Goal: Contribute content: Contribute content

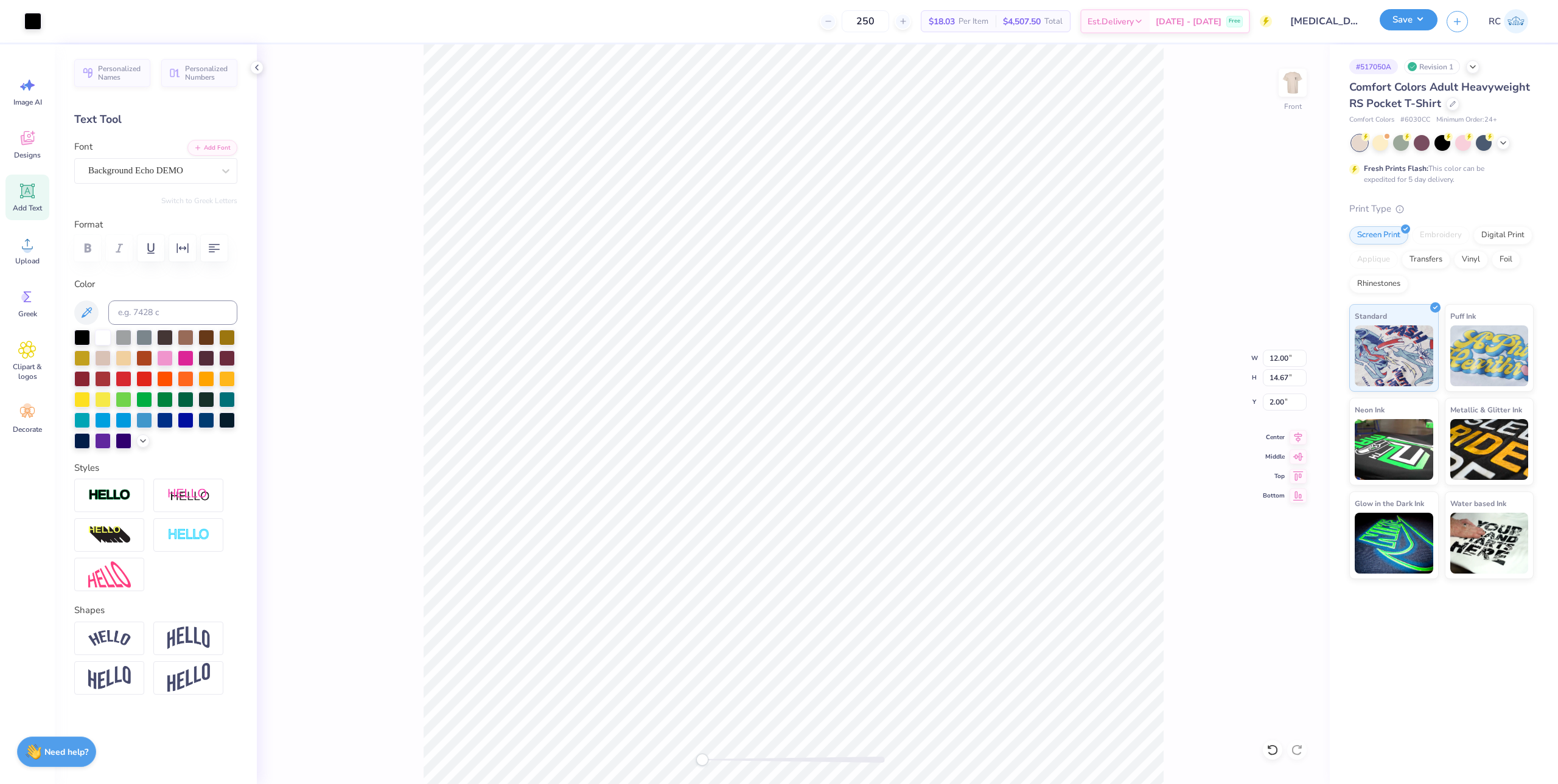
click at [1393, 25] on button "Save" at bounding box center [1409, 20] width 58 height 21
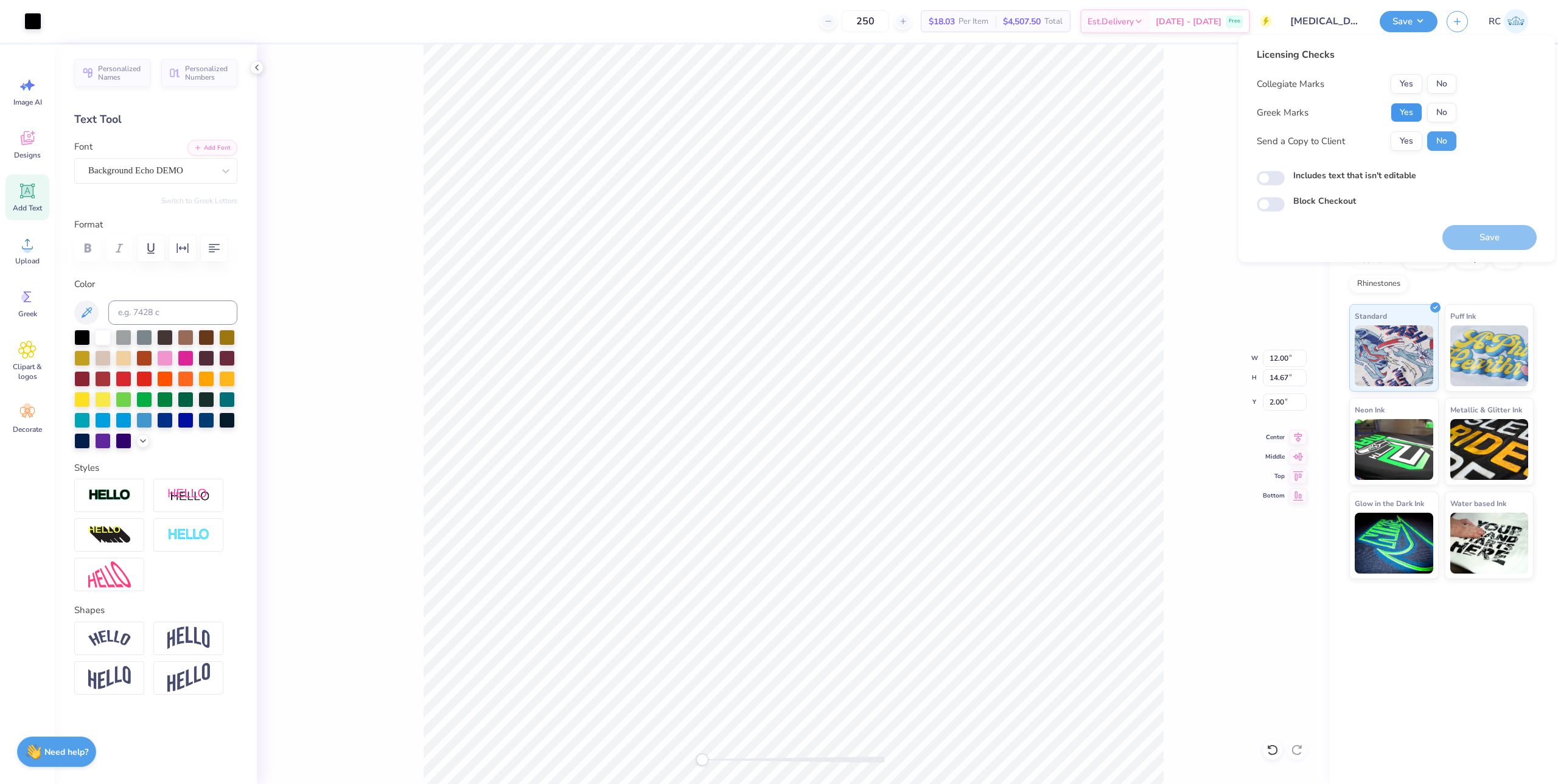
click at [1414, 116] on button "Yes" at bounding box center [1407, 113] width 32 height 20
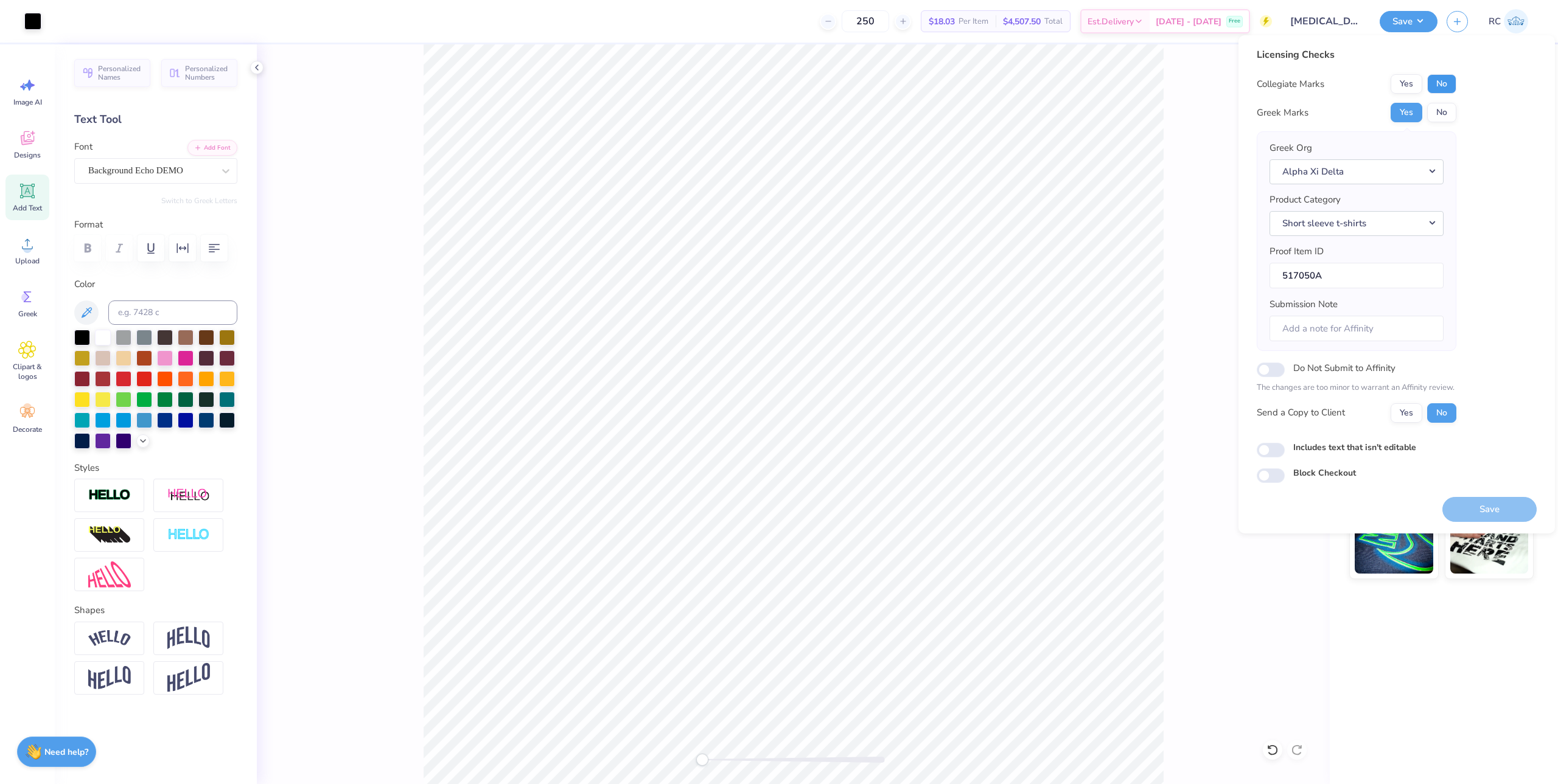
click at [1448, 82] on button "No" at bounding box center [1441, 84] width 29 height 20
click at [1477, 247] on div "Licensing Checks Collegiate Marks Yes No Greek Marks Yes No Greek Org Alpha Xi …" at bounding box center [1396, 265] width 280 height 436
click at [1480, 157] on div "Licensing Checks Collegiate Marks Yes No Greek Marks Yes No Greek Org Alpha Xi …" at bounding box center [1396, 265] width 280 height 436
click at [1418, 159] on button "Alpha Xi Delta" at bounding box center [1357, 172] width 174 height 25
click at [1473, 148] on div "Licensing Checks Collegiate Marks Yes No Greek Marks Yes No Greek Org Alpha Xi …" at bounding box center [1396, 265] width 280 height 436
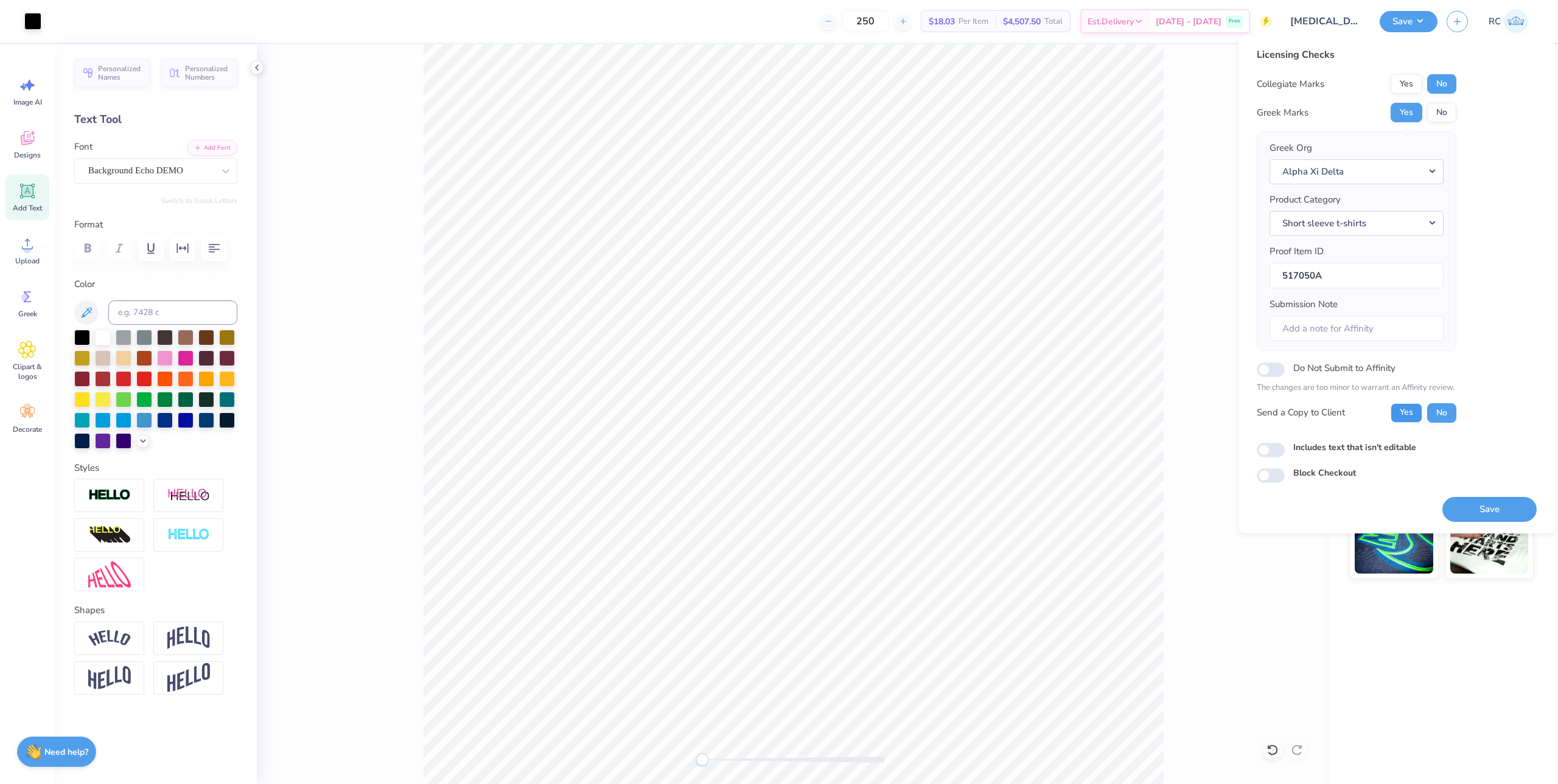
click at [1408, 415] on button "Yes" at bounding box center [1407, 413] width 32 height 20
click at [1478, 517] on button "Save" at bounding box center [1489, 510] width 94 height 25
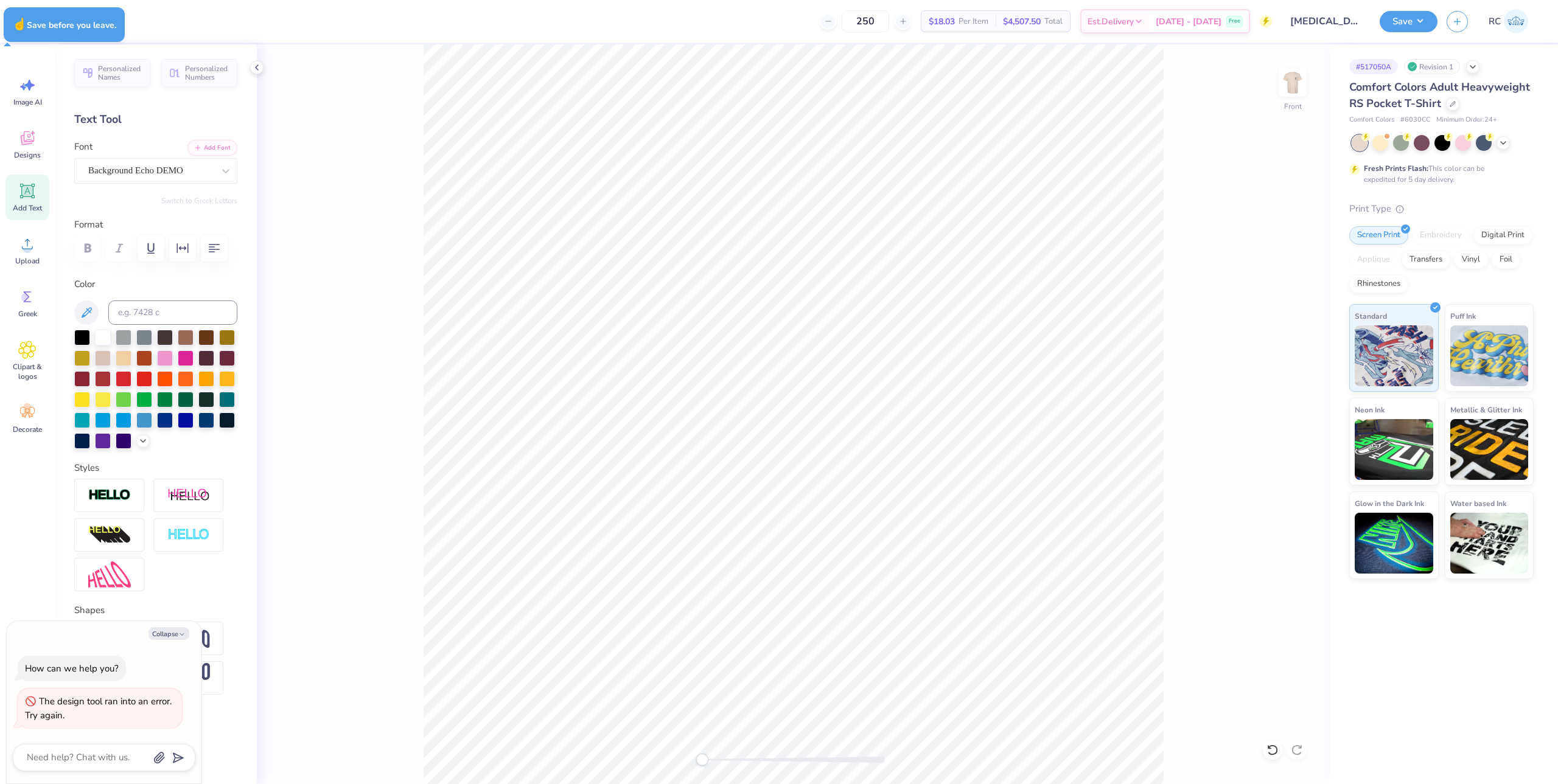
type textarea "x"
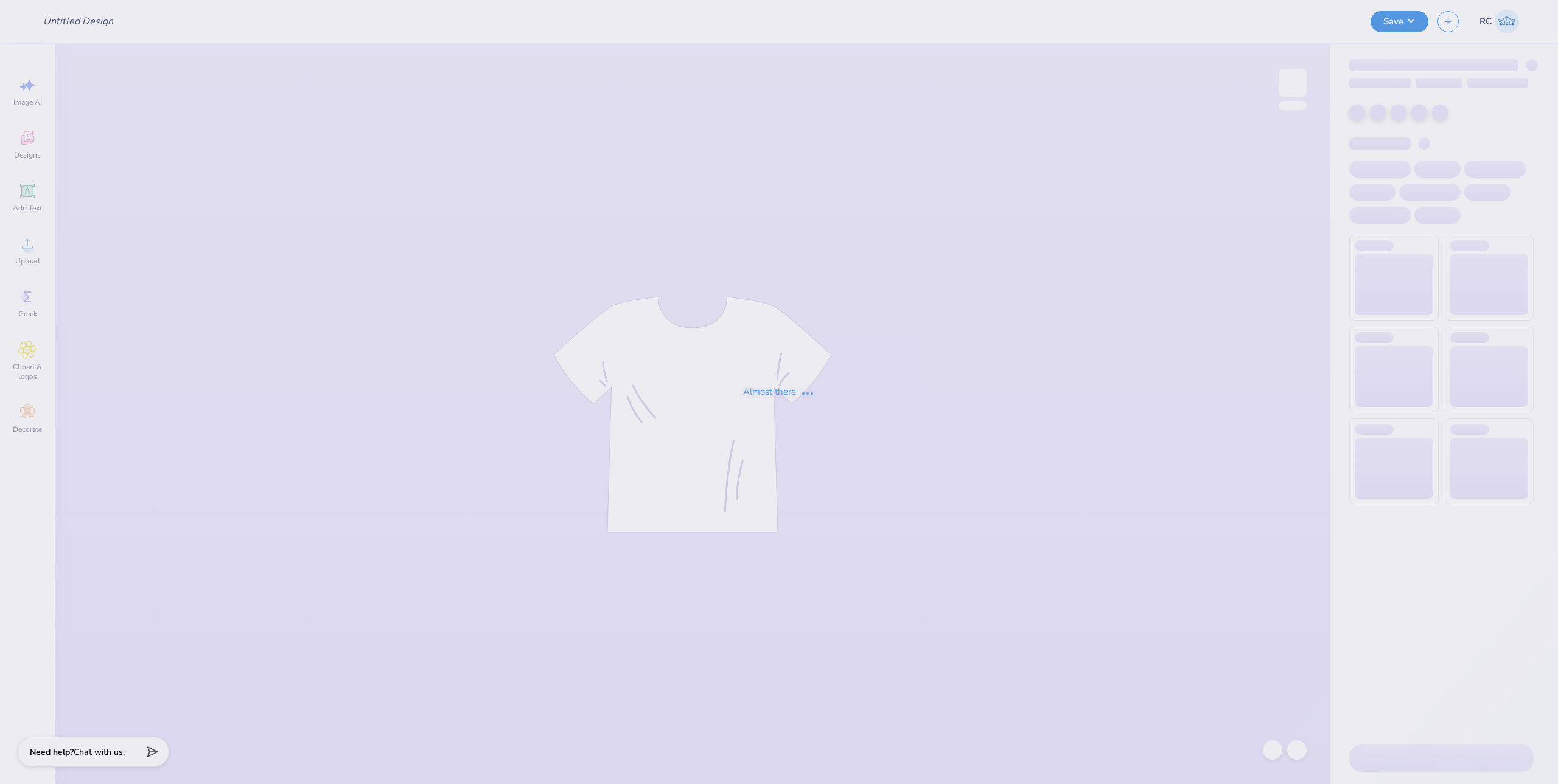
type input "[MEDICAL_DATA] Hoco"
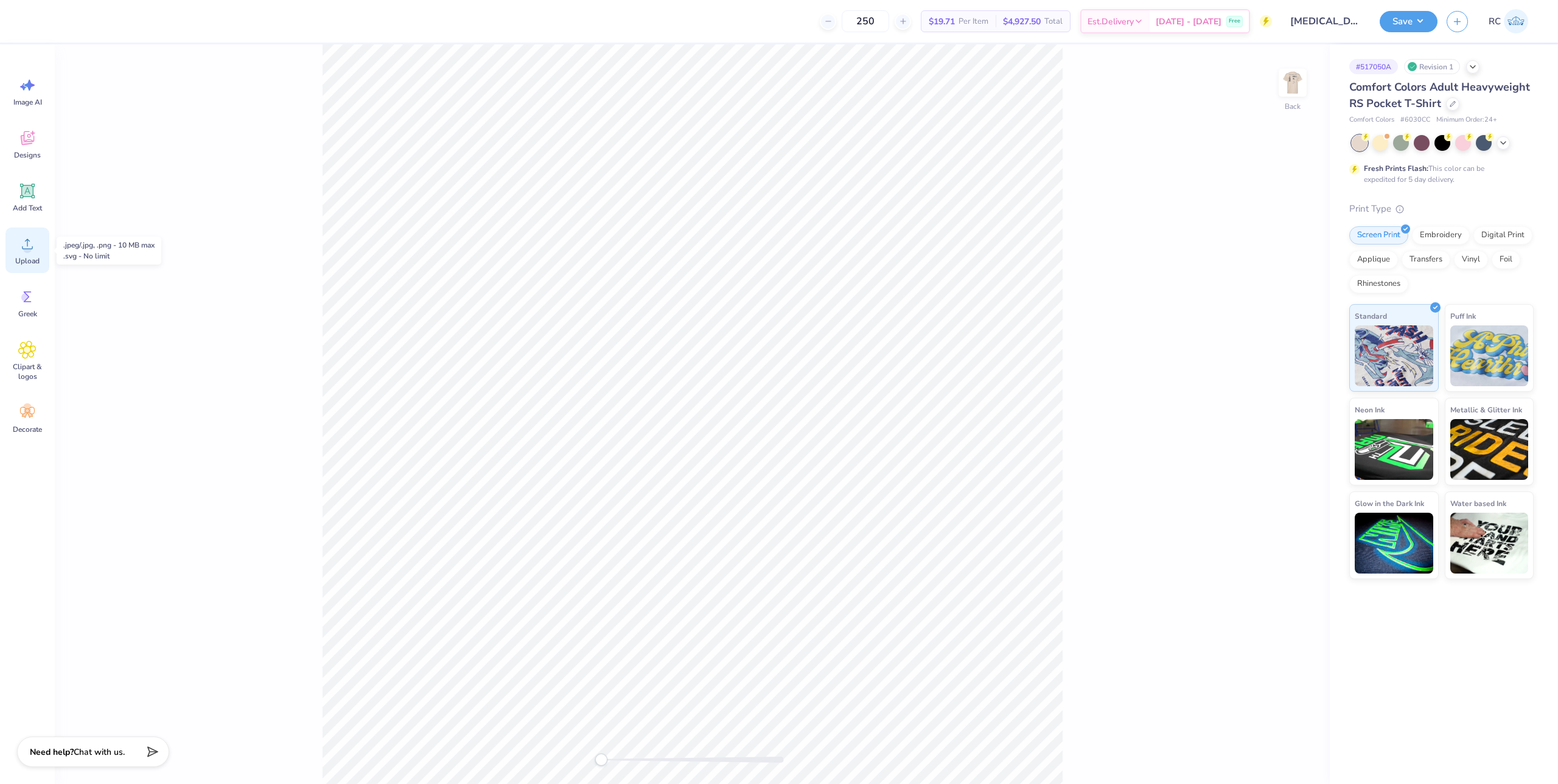
click at [30, 248] on circle at bounding box center [27, 249] width 9 height 9
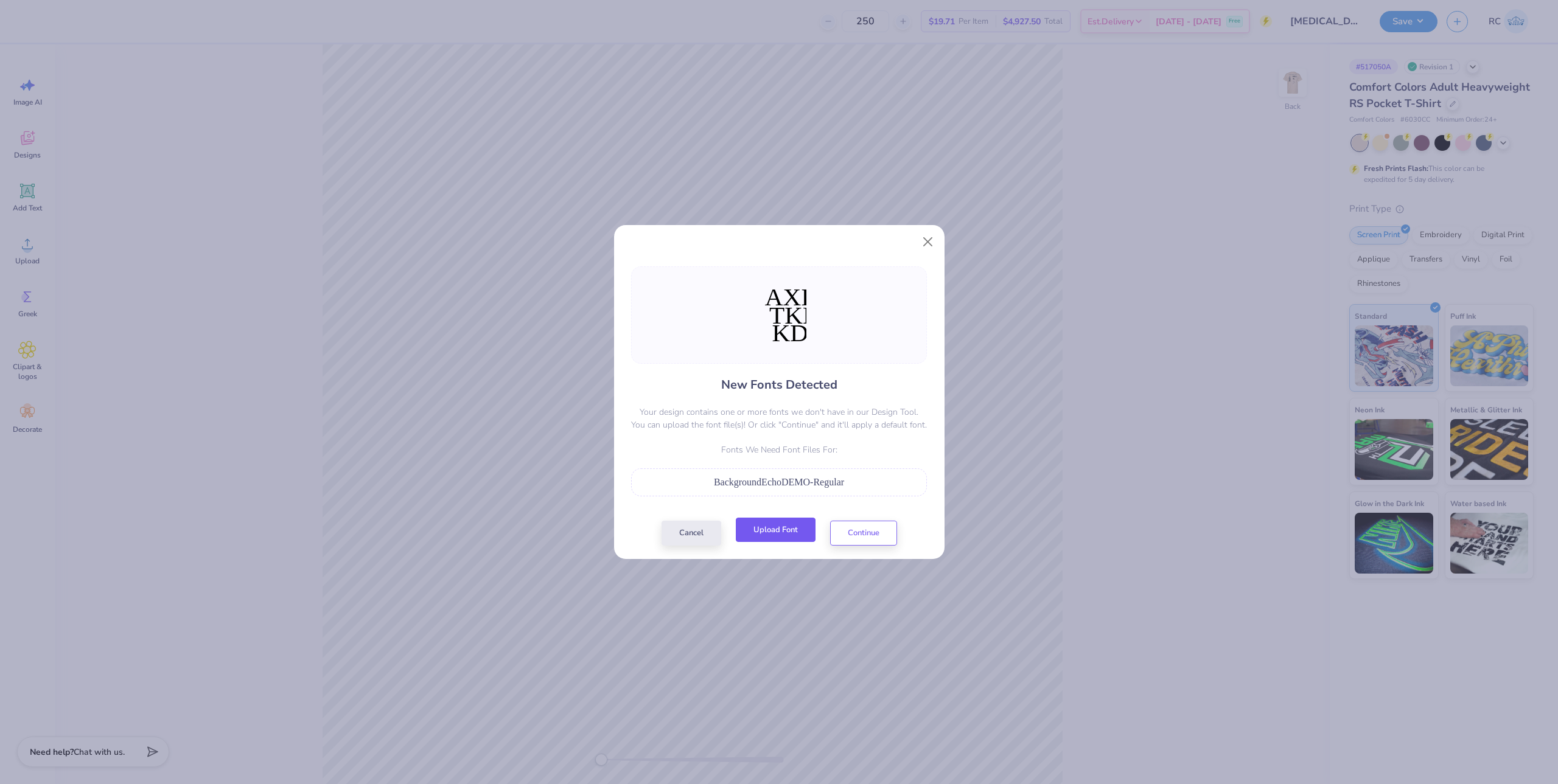
click at [801, 527] on button "Upload Font" at bounding box center [775, 530] width 80 height 25
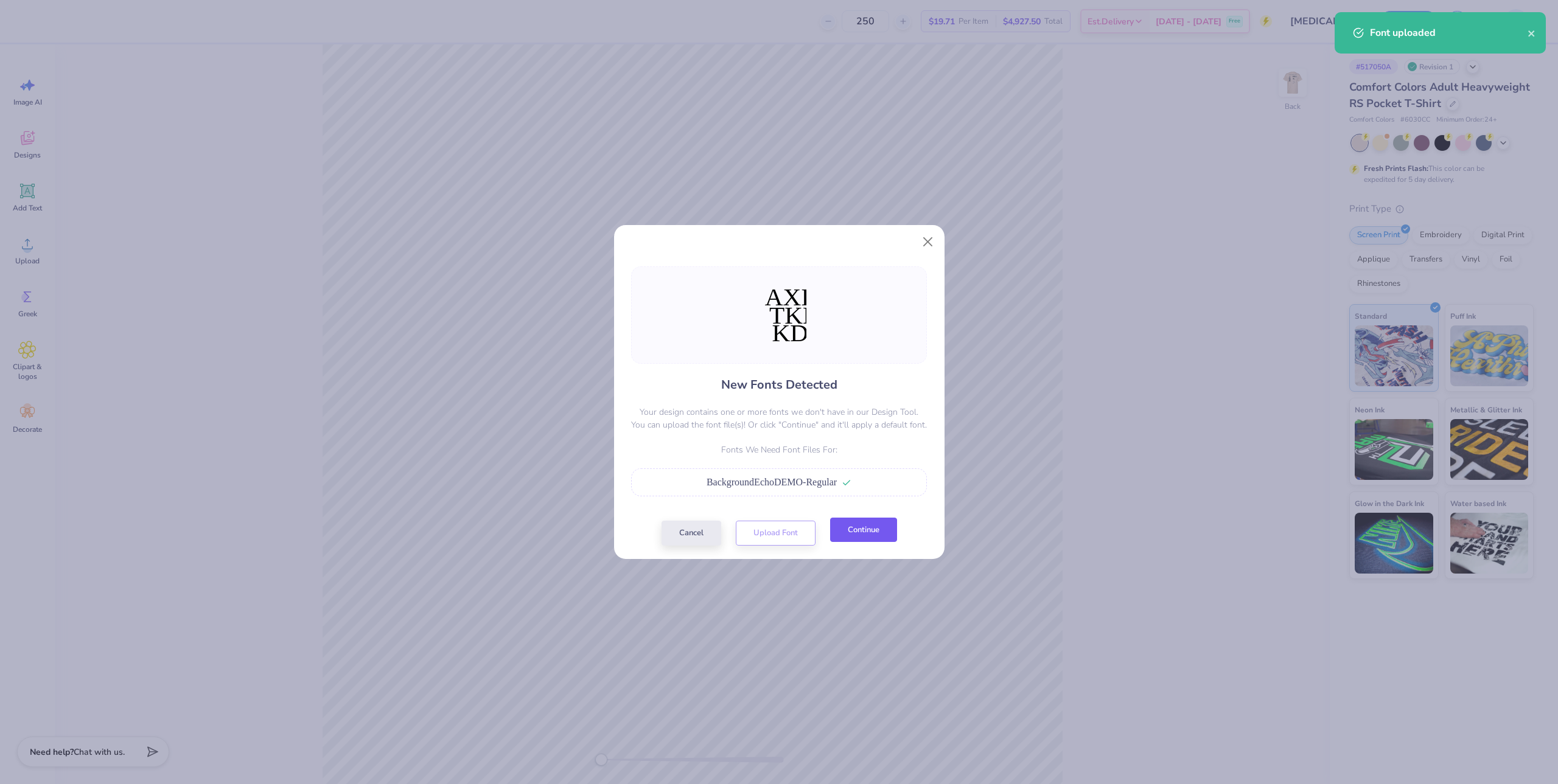
click at [854, 534] on button "Continue" at bounding box center [864, 530] width 67 height 25
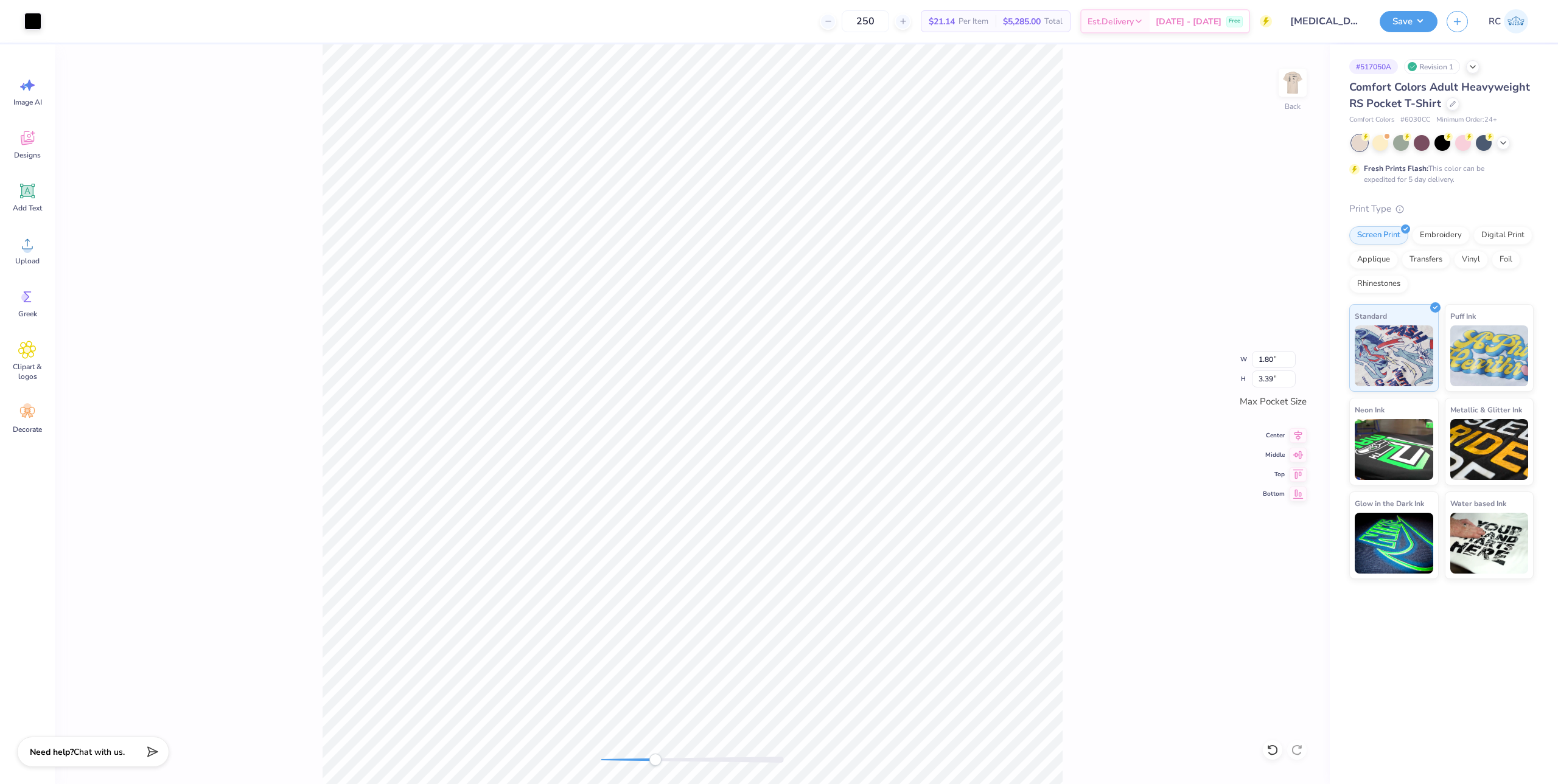
type input "1.80"
type input "3.39"
type input "1.81"
type input "3.40"
click at [1303, 429] on icon at bounding box center [1298, 434] width 17 height 14
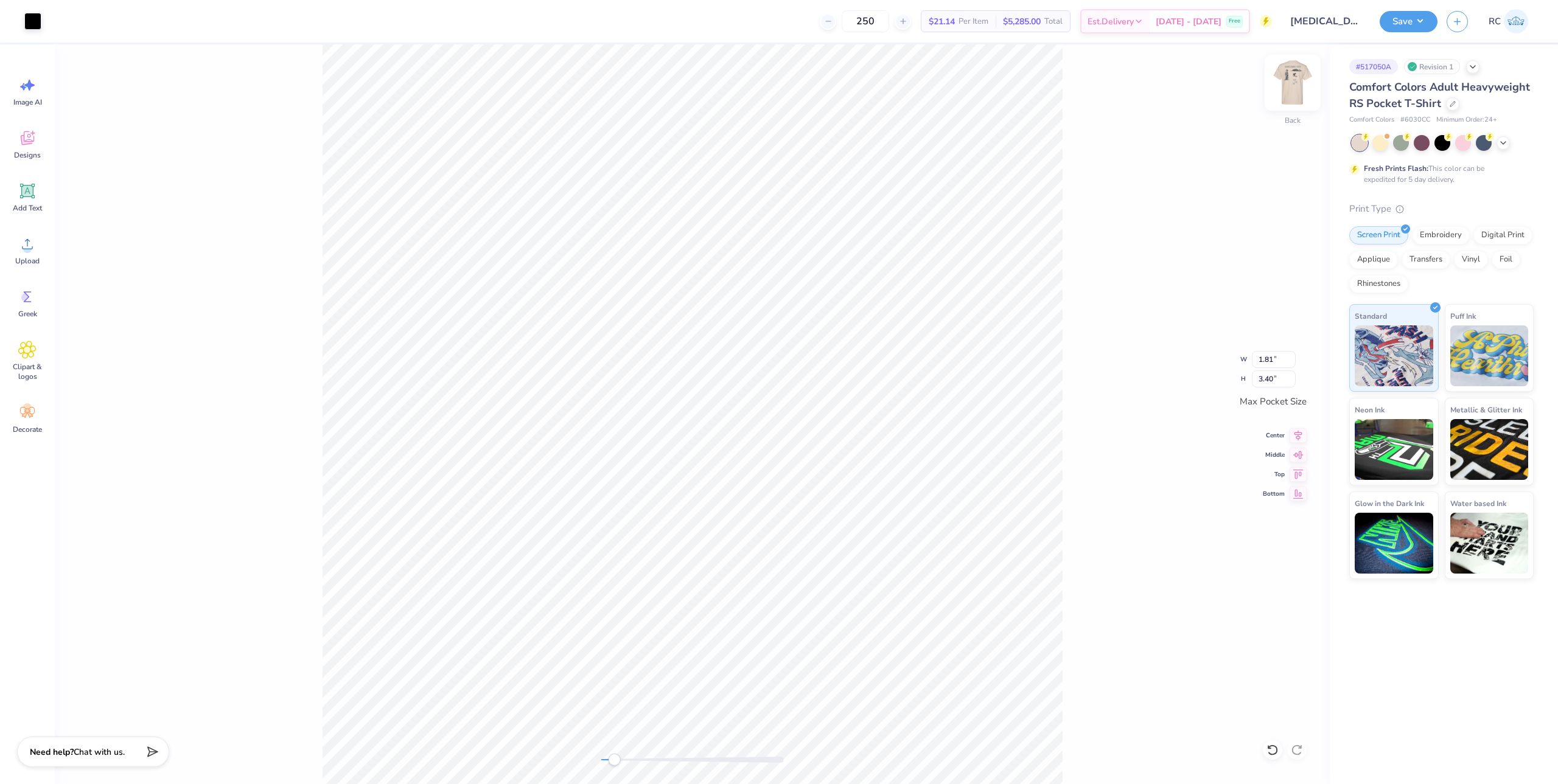
click at [1296, 91] on img at bounding box center [1293, 83] width 49 height 49
click at [22, 245] on icon at bounding box center [28, 244] width 18 height 18
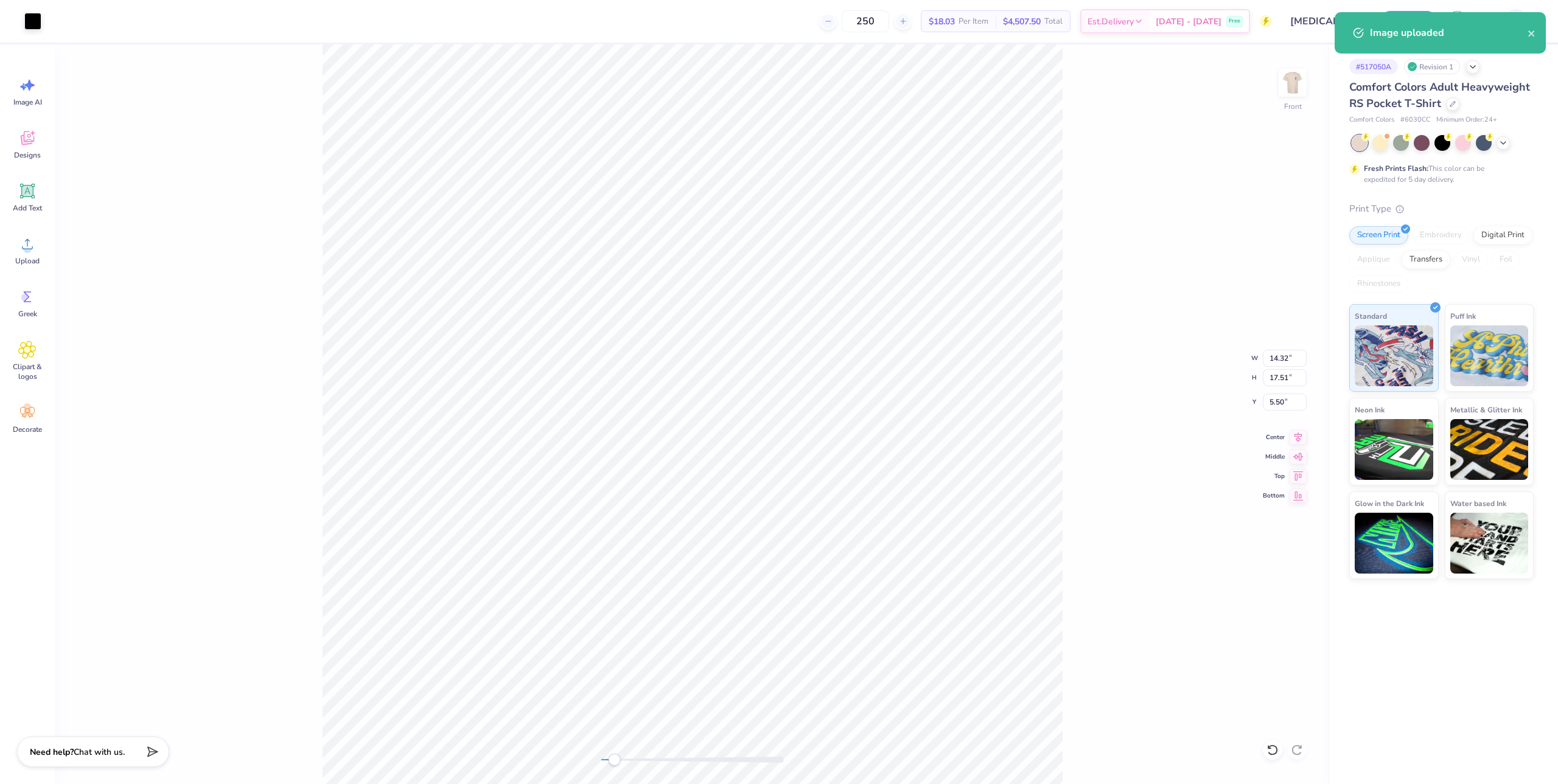
click at [1121, 364] on div "Front W 14.32 14.32 " H 17.51 17.51 " Y 5.50 5.50 " Center Middle Top Bottom" at bounding box center [692, 414] width 1275 height 740
click at [1283, 359] on input "14.32" at bounding box center [1285, 358] width 44 height 17
type input "12"
type input "11.97"
type input "14.64"
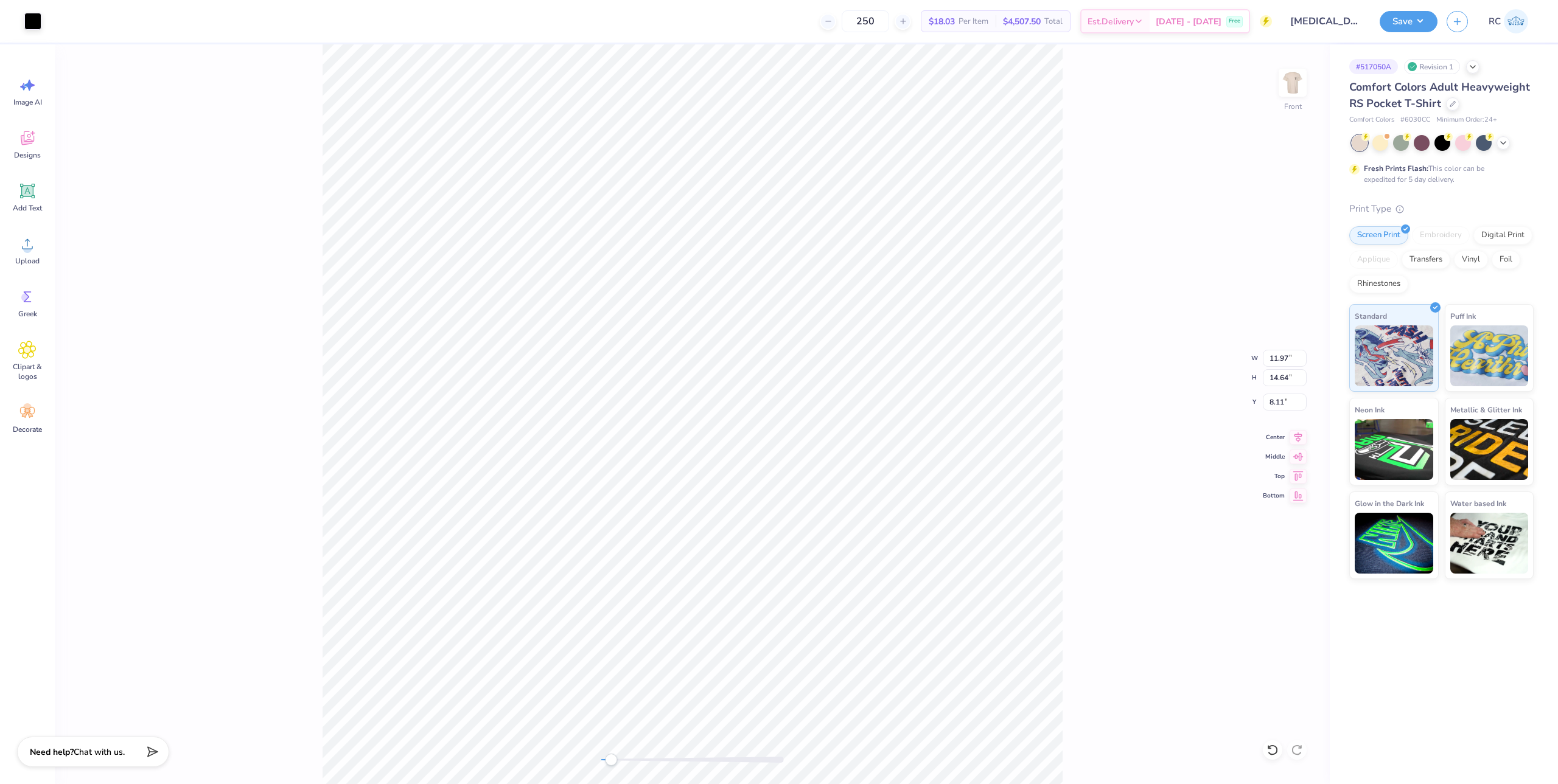
type input "8.11"
click at [1150, 396] on div "Front W 11.97 11.97 " H 14.64 14.64 " Y 8.11 8.11 " Center Middle Top Bottom" at bounding box center [692, 414] width 1275 height 740
click at [1277, 401] on input "8.08" at bounding box center [1285, 402] width 44 height 17
type input "3"
click at [1303, 434] on icon at bounding box center [1298, 436] width 17 height 14
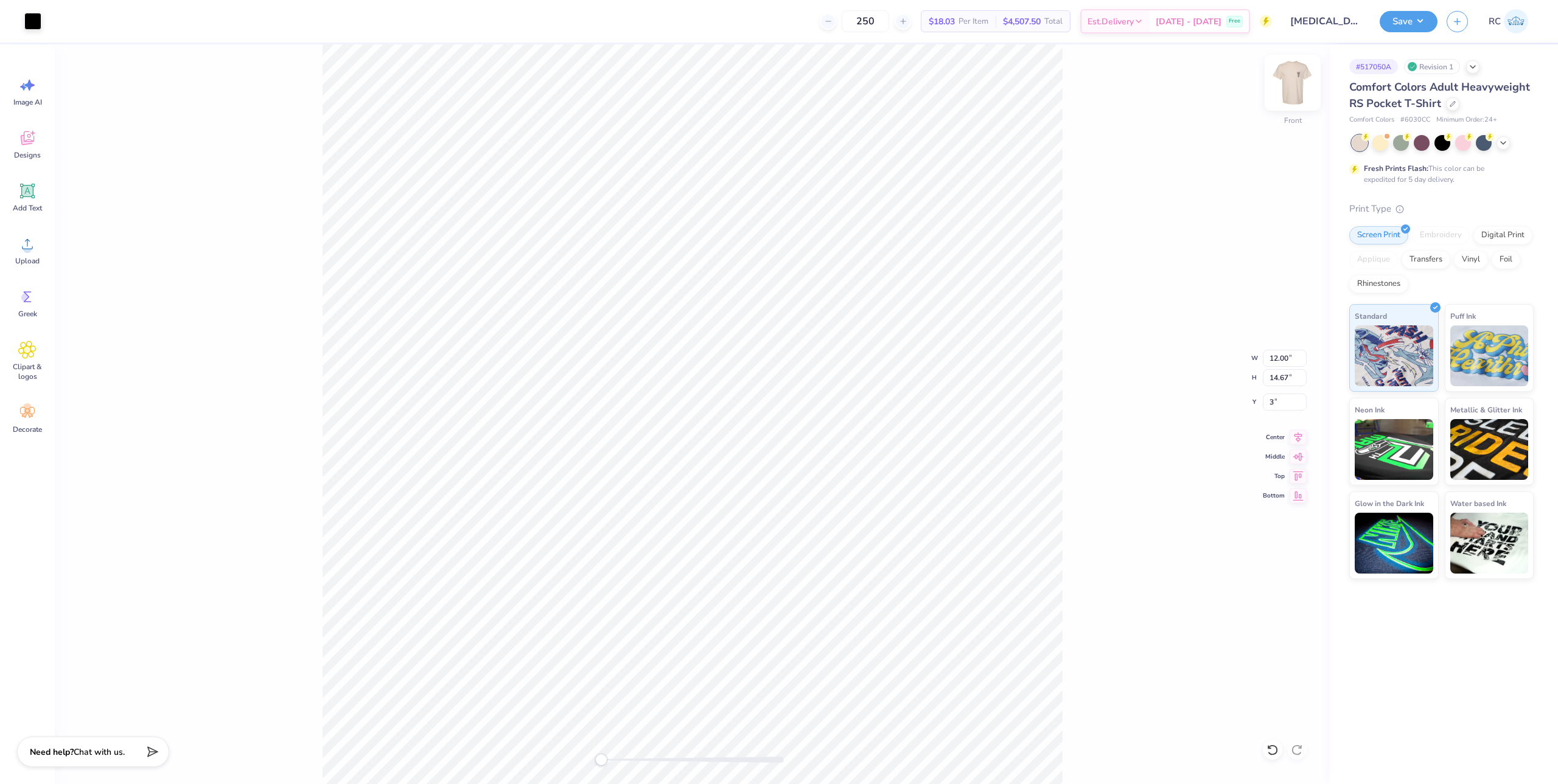
click at [1297, 91] on img at bounding box center [1293, 83] width 49 height 49
type input "2.81"
type input "3.43"
click at [1416, 22] on button "Save" at bounding box center [1409, 20] width 58 height 21
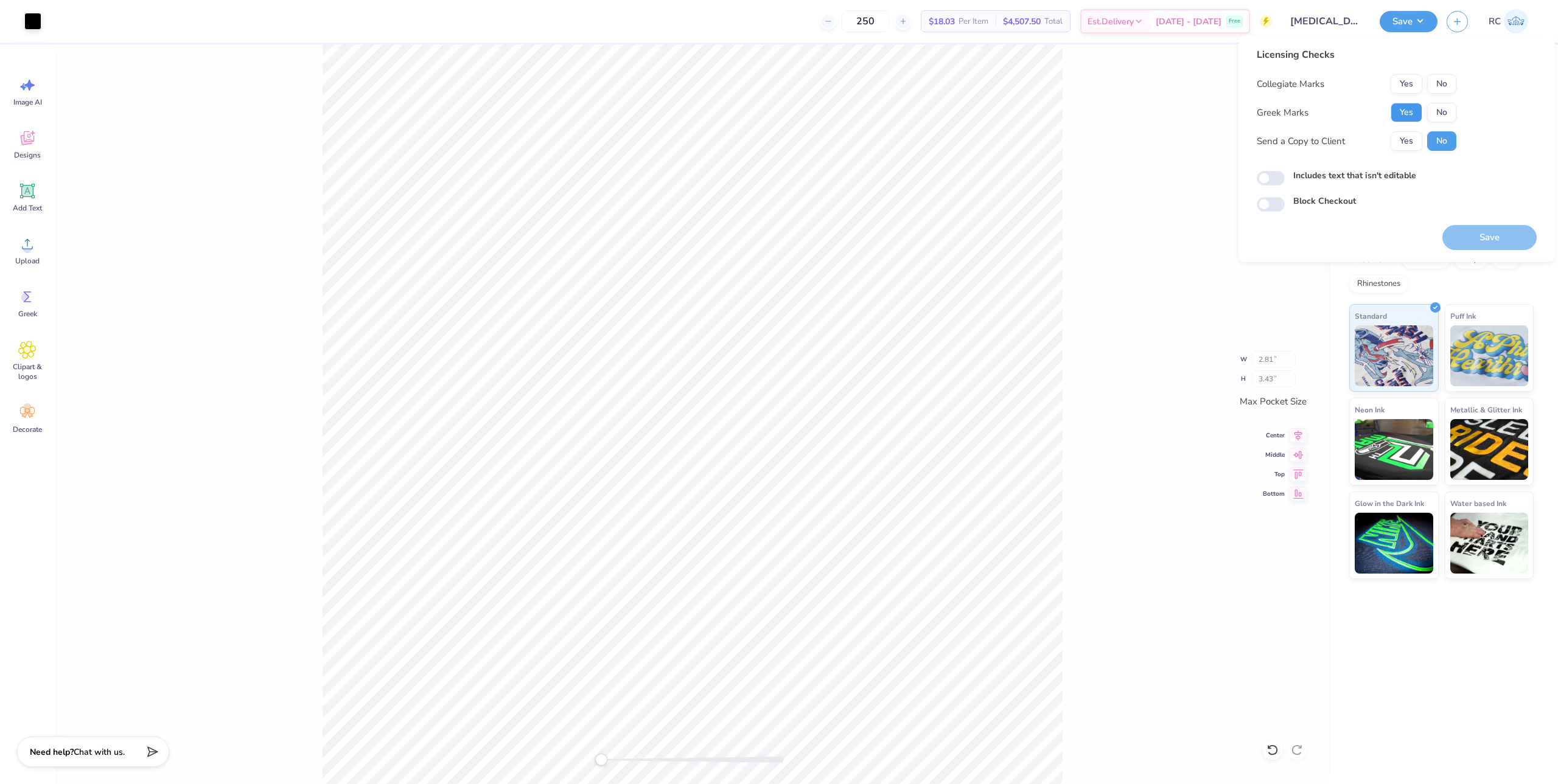
click at [1420, 113] on button "Yes" at bounding box center [1407, 113] width 32 height 20
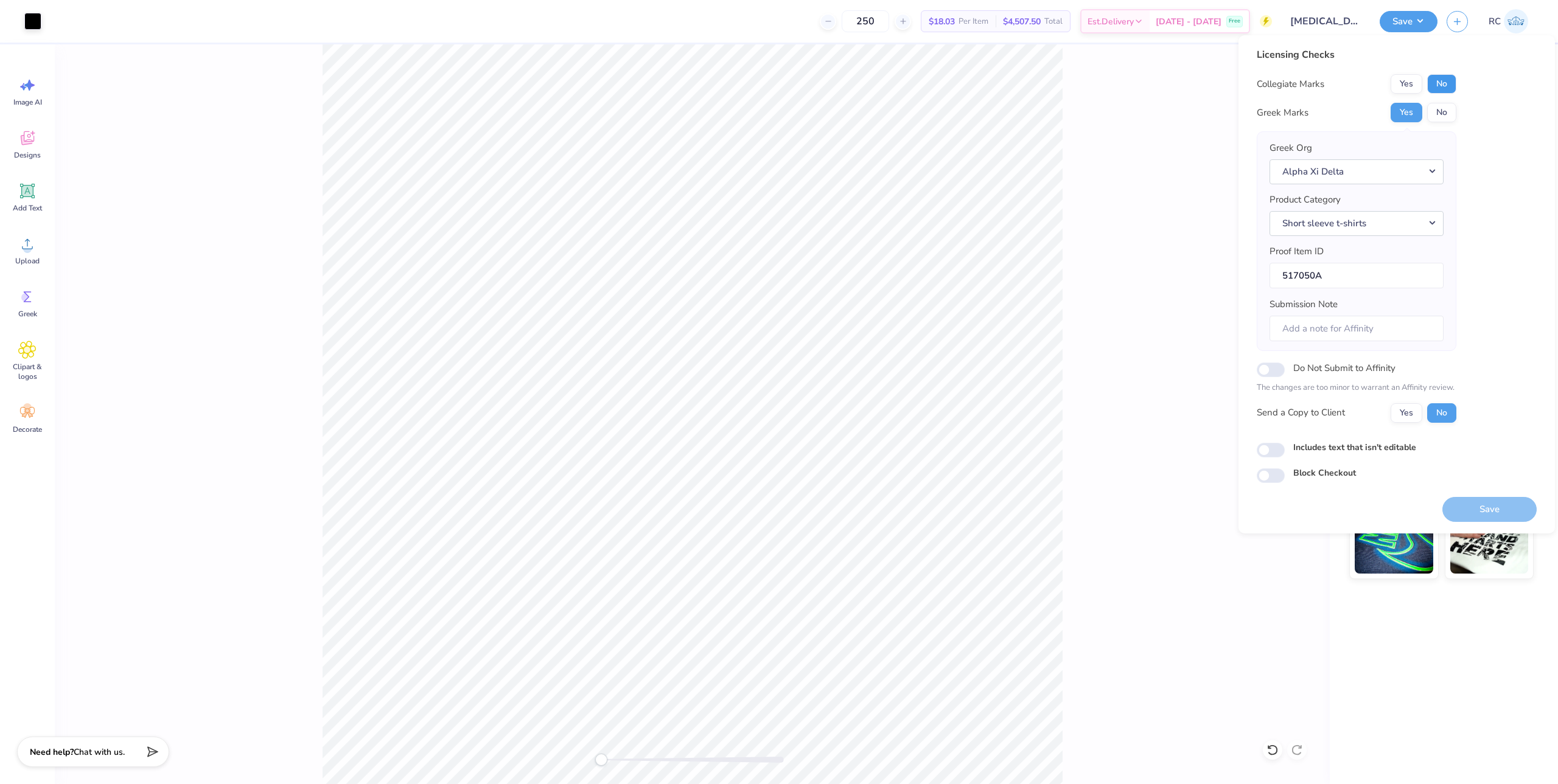
click at [1455, 86] on button "No" at bounding box center [1441, 84] width 29 height 20
click at [1401, 418] on button "Yes" at bounding box center [1407, 413] width 32 height 20
click at [1475, 510] on button "Save" at bounding box center [1489, 510] width 94 height 25
